Goal: Book appointment/travel/reservation

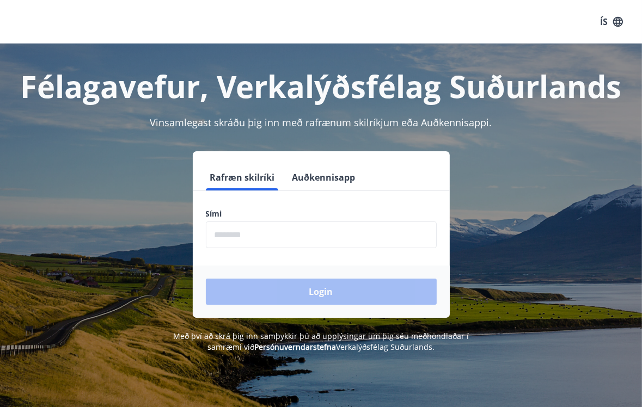
click at [333, 242] on input "phone" at bounding box center [321, 235] width 231 height 27
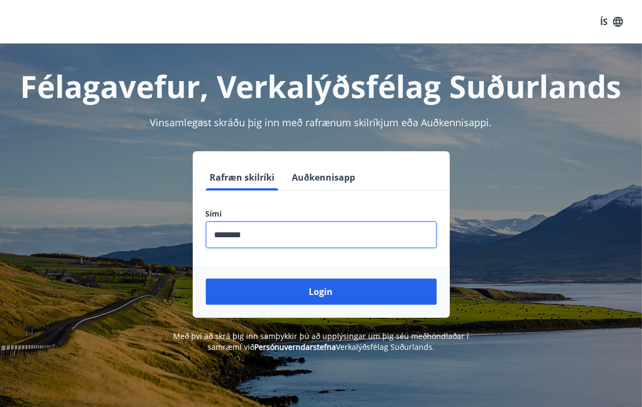
type input "********"
click at [206, 279] on button "Login" at bounding box center [321, 292] width 231 height 26
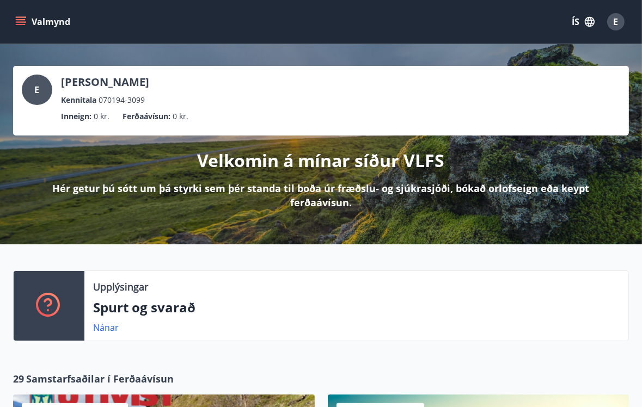
click at [29, 17] on button "Valmynd" at bounding box center [44, 22] width 62 height 20
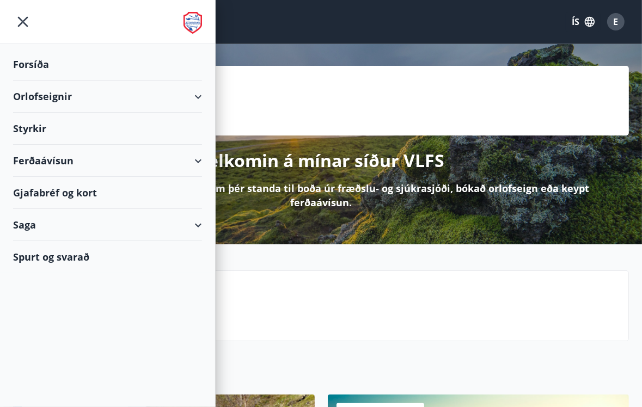
click at [157, 86] on div "Orlofseignir" at bounding box center [107, 97] width 189 height 32
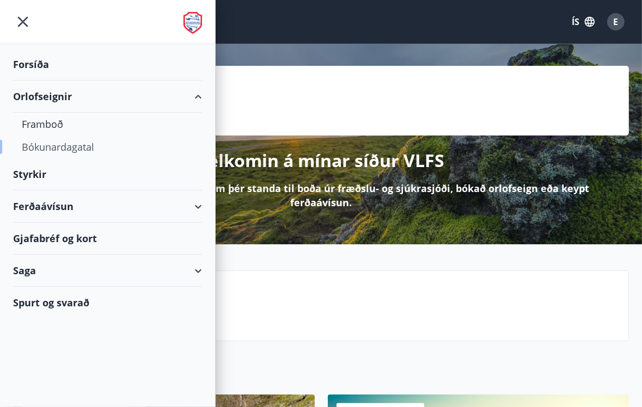
click at [45, 141] on div "Bókunardagatal" at bounding box center [108, 147] width 172 height 23
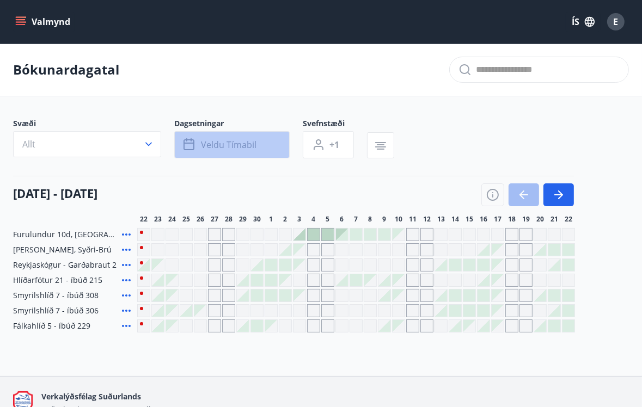
click at [233, 148] on span "Veldu tímabil" at bounding box center [229, 145] width 56 height 12
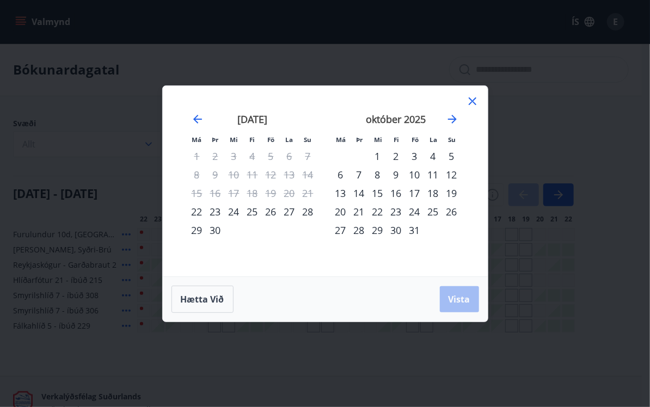
click at [467, 101] on icon at bounding box center [472, 101] width 13 height 13
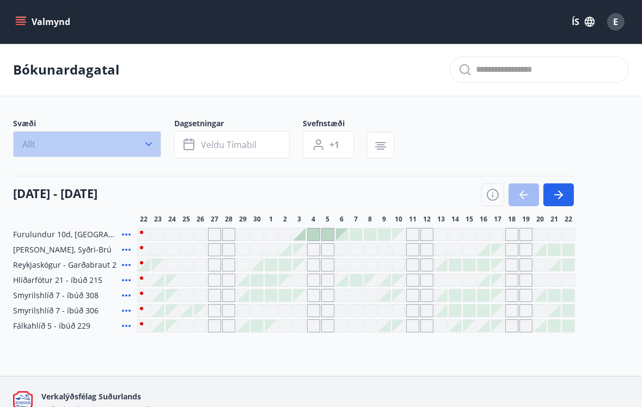
click at [128, 143] on button "Allt" at bounding box center [87, 144] width 148 height 26
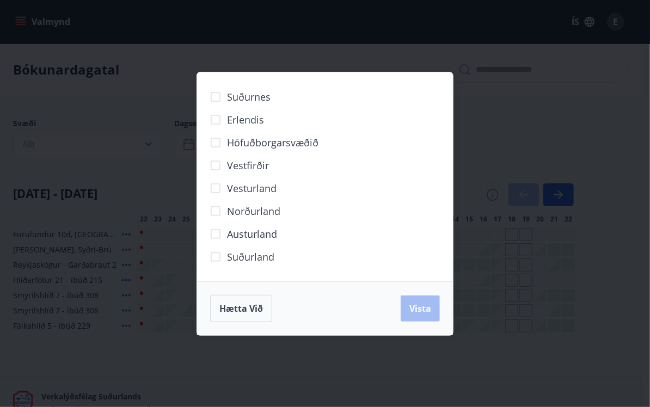
click at [244, 143] on span "Höfuðborgarsvæðið" at bounding box center [273, 143] width 92 height 14
click at [418, 311] on span "Vista" at bounding box center [421, 309] width 22 height 12
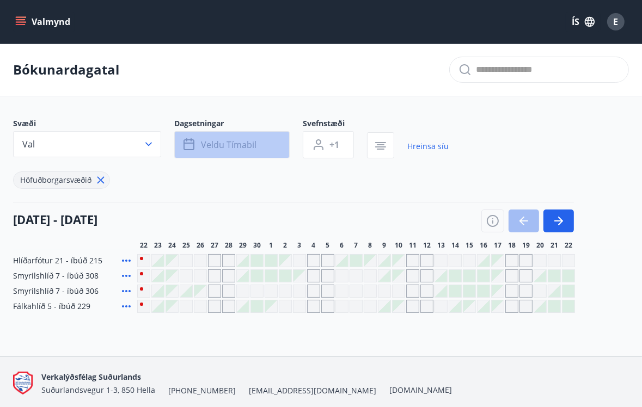
click at [272, 147] on button "Veldu tímabil" at bounding box center [231, 144] width 115 height 27
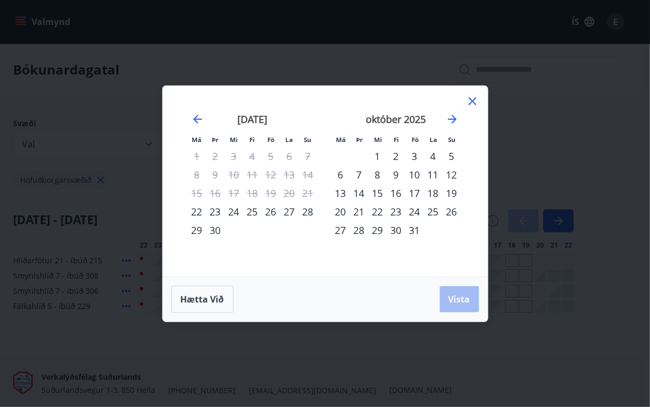
click at [477, 97] on icon at bounding box center [472, 101] width 13 height 13
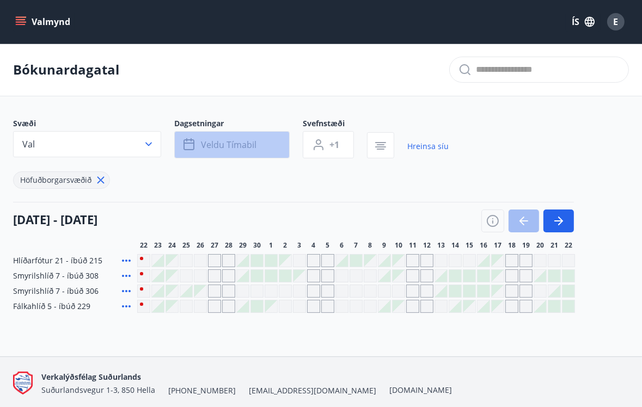
click at [263, 147] on button "Veldu tímabil" at bounding box center [231, 144] width 115 height 27
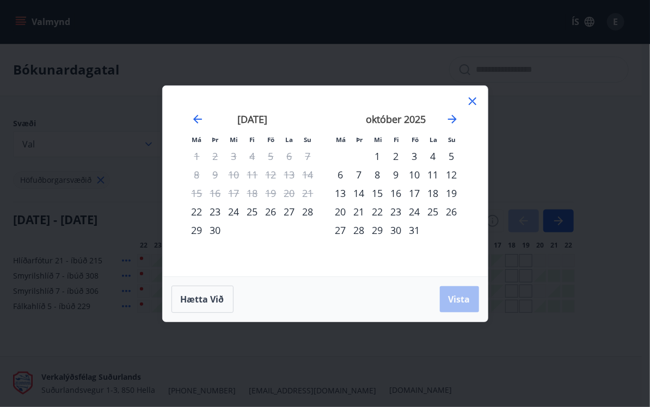
click at [267, 210] on div "26" at bounding box center [271, 212] width 19 height 19
click at [453, 300] on span "Vista" at bounding box center [460, 300] width 22 height 12
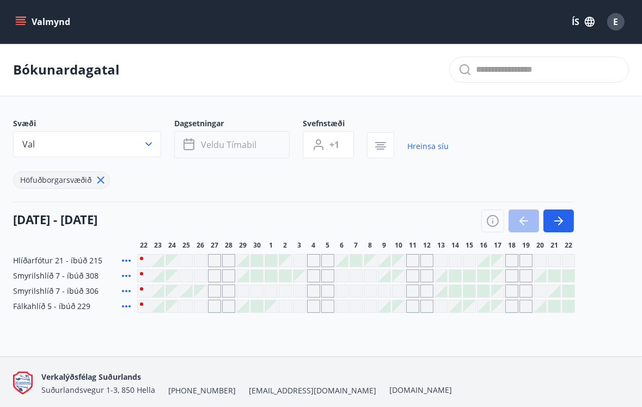
click at [247, 149] on span "Veldu tímabil" at bounding box center [229, 145] width 56 height 12
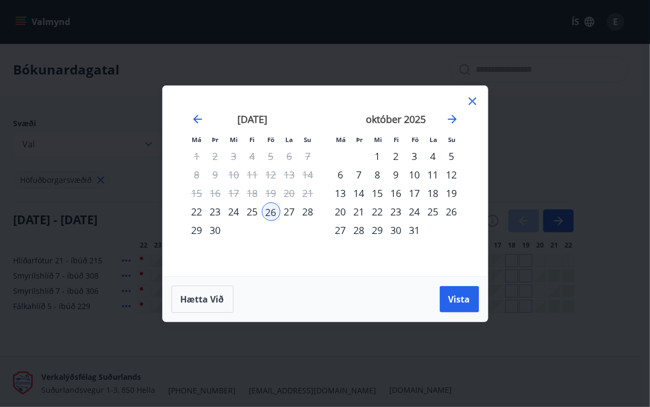
click at [306, 212] on div "28" at bounding box center [308, 212] width 19 height 19
click at [461, 298] on span "Vista" at bounding box center [460, 300] width 22 height 12
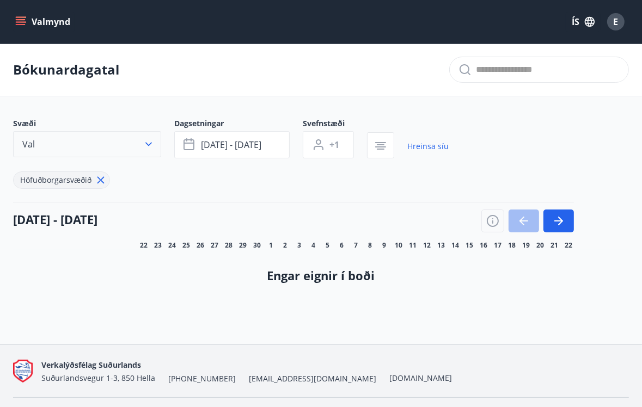
click at [137, 145] on button "Val" at bounding box center [87, 144] width 148 height 26
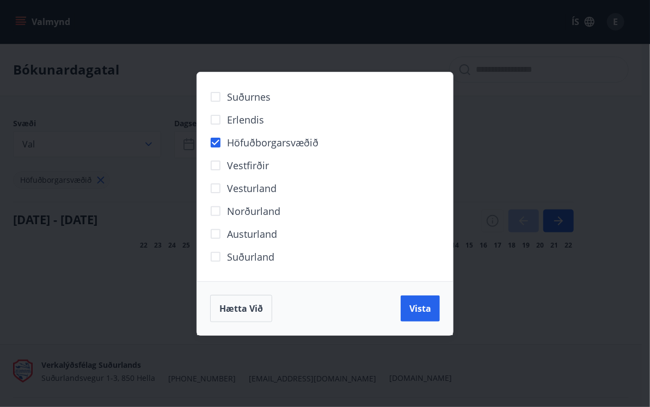
click at [233, 142] on span "Höfuðborgarsvæðið" at bounding box center [273, 143] width 92 height 14
click at [226, 311] on span "Hætta við" at bounding box center [242, 309] width 44 height 12
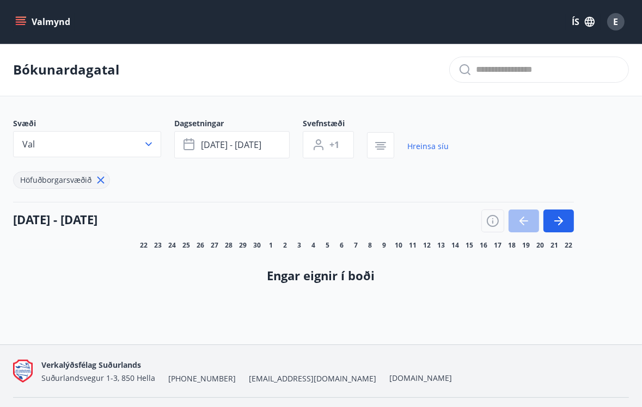
click at [100, 175] on icon at bounding box center [101, 180] width 12 height 12
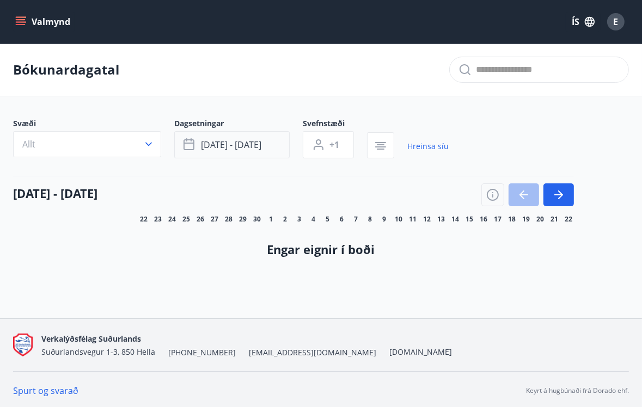
click at [227, 145] on span "[DATE] - [DATE]" at bounding box center [231, 145] width 60 height 12
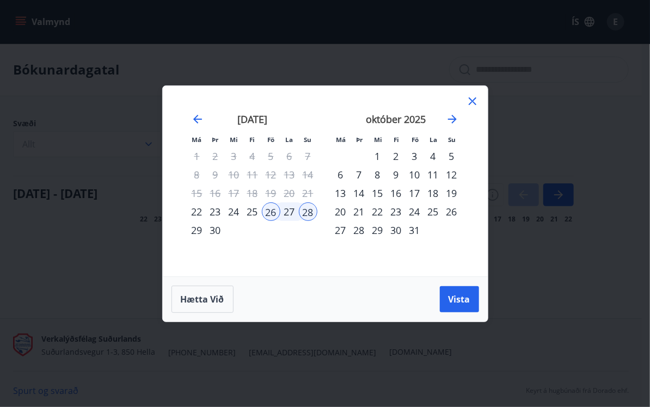
click at [476, 100] on icon at bounding box center [472, 101] width 13 height 13
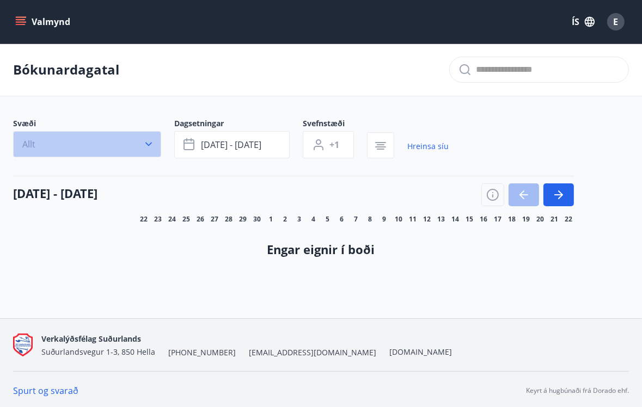
click at [129, 141] on button "Allt" at bounding box center [87, 144] width 148 height 26
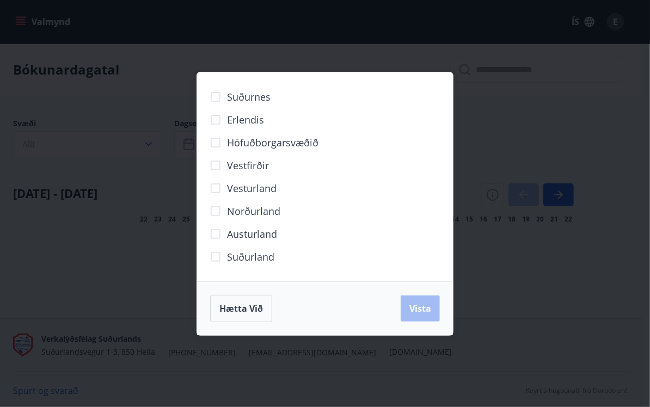
click at [242, 137] on span "Höfuðborgarsvæðið" at bounding box center [273, 143] width 92 height 14
click at [423, 319] on button "Vista" at bounding box center [420, 309] width 39 height 26
